Goal: Task Accomplishment & Management: Use online tool/utility

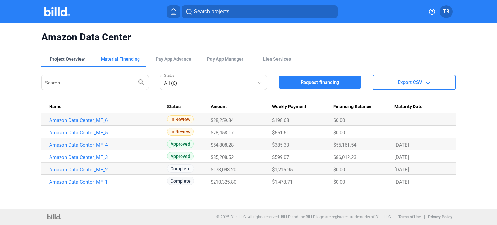
drag, startPoint x: 62, startPoint y: 59, endPoint x: 83, endPoint y: 62, distance: 20.9
click at [62, 59] on div "Project Overview" at bounding box center [67, 59] width 35 height 6
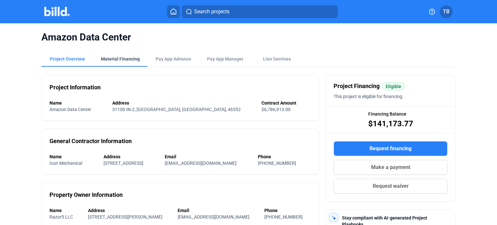
click at [109, 57] on div "Material Financing" at bounding box center [120, 59] width 39 height 6
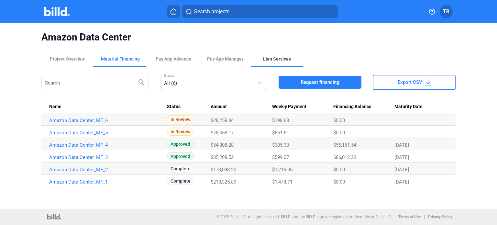
click at [275, 58] on div "Lien Services" at bounding box center [277, 59] width 28 height 6
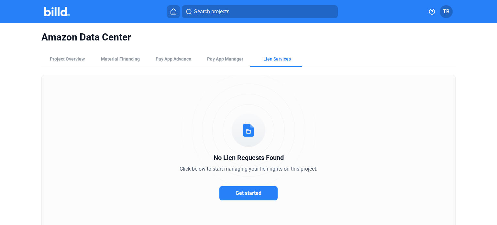
click at [64, 11] on img at bounding box center [57, 11] width 26 height 9
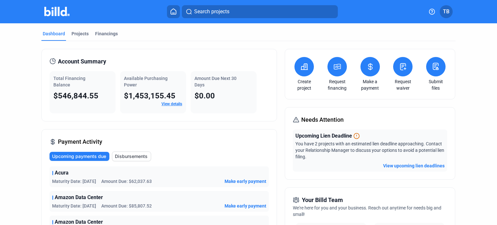
click at [402, 64] on icon at bounding box center [402, 66] width 5 height 6
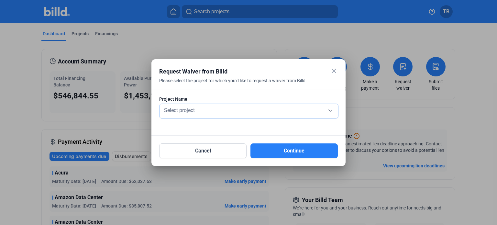
click at [268, 112] on div "Select project" at bounding box center [249, 109] width 172 height 9
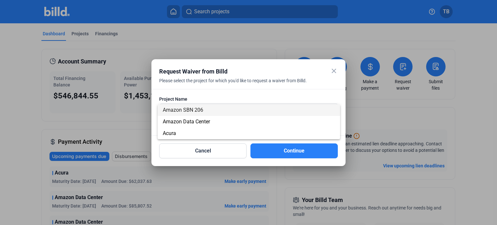
click at [433, 118] on div at bounding box center [248, 112] width 497 height 225
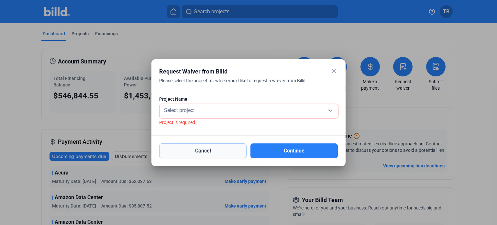
click at [190, 153] on button "Cancel" at bounding box center [202, 150] width 87 height 15
